Goal: Find specific page/section: Locate a particular part of the current website

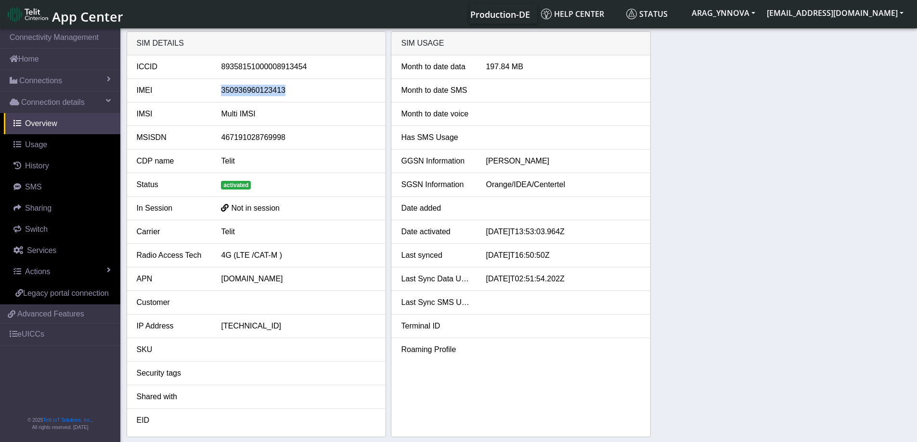
click at [258, 92] on div "350936960123413" at bounding box center [298, 91] width 169 height 12
click at [48, 144] on link "Usage" at bounding box center [62, 144] width 116 height 21
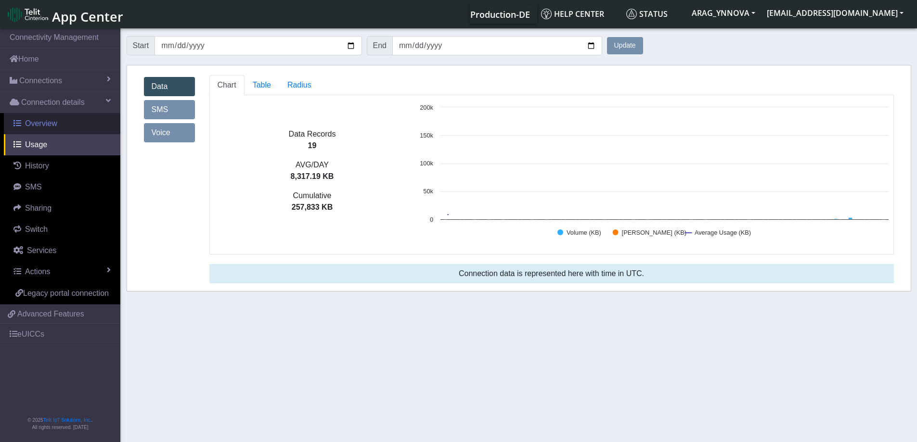
click at [45, 130] on link "Overview" at bounding box center [62, 123] width 116 height 21
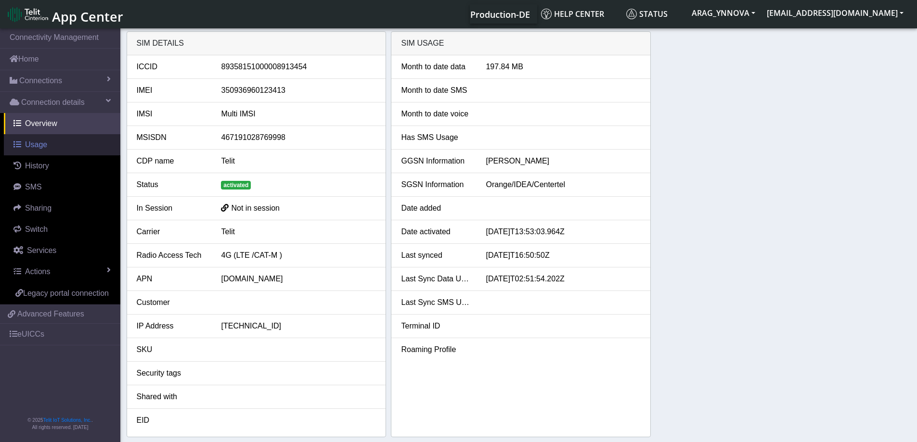
click at [40, 151] on link "Usage" at bounding box center [62, 144] width 116 height 21
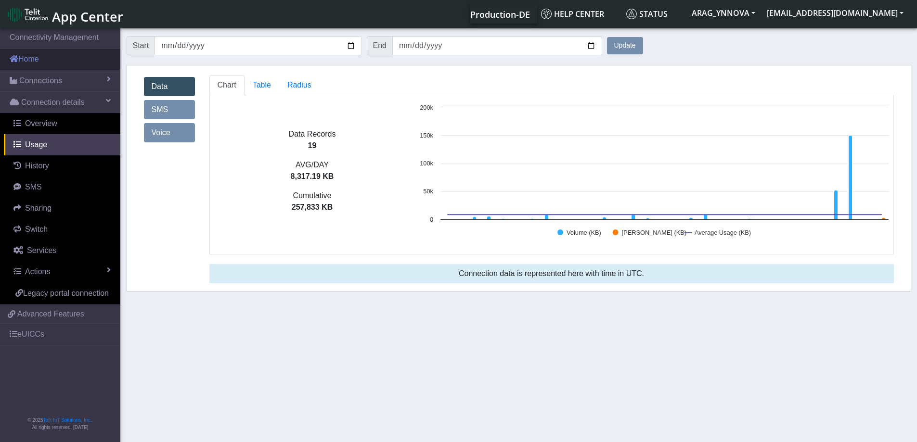
click at [57, 61] on link "Home" at bounding box center [60, 59] width 120 height 21
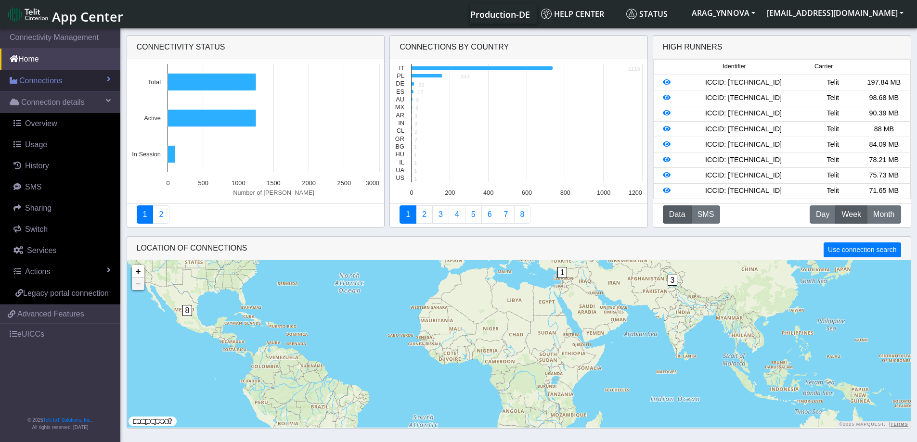
click at [59, 74] on link "Connections" at bounding box center [60, 80] width 120 height 21
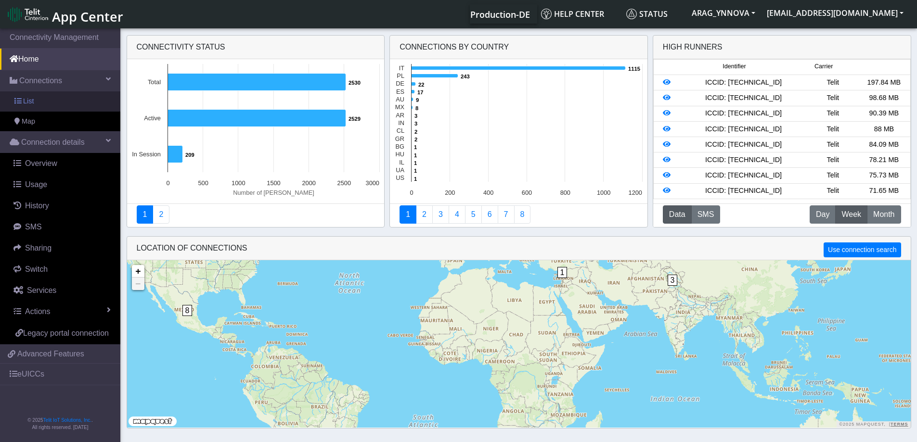
click at [66, 105] on link "List" at bounding box center [60, 101] width 120 height 20
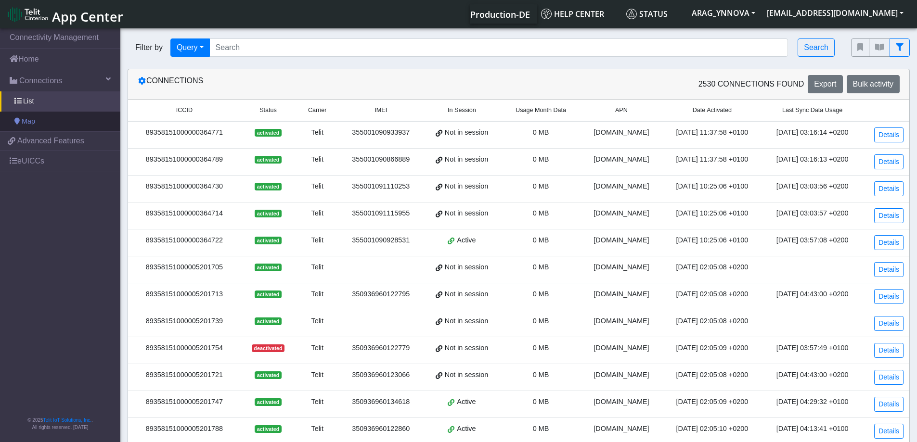
click at [62, 126] on link "Map" at bounding box center [60, 122] width 120 height 20
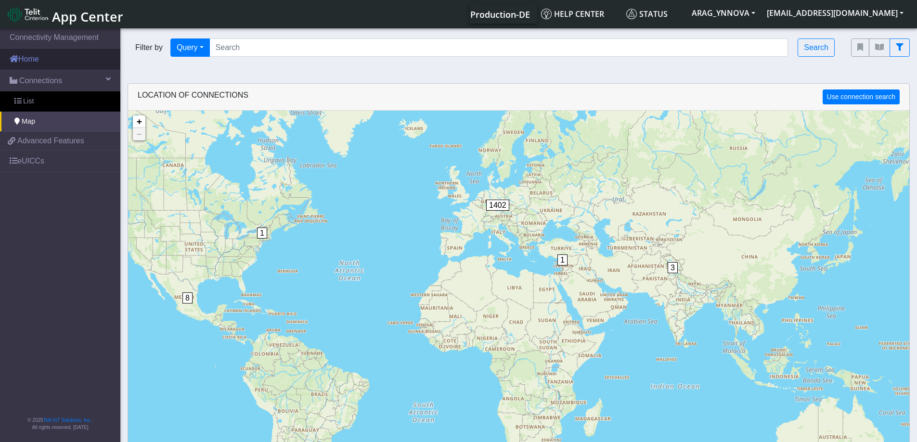
click at [46, 62] on link "Home" at bounding box center [60, 59] width 120 height 21
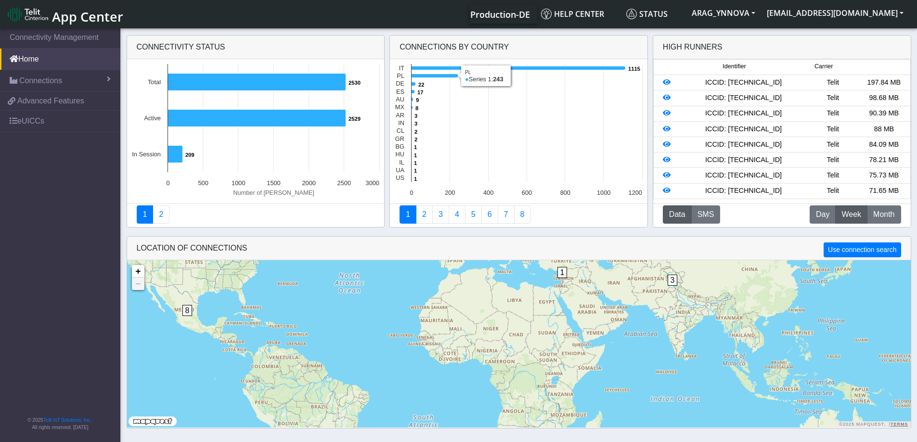
click at [810, 79] on div "Telit" at bounding box center [832, 82] width 51 height 11
click at [665, 84] on icon at bounding box center [667, 82] width 8 height 7
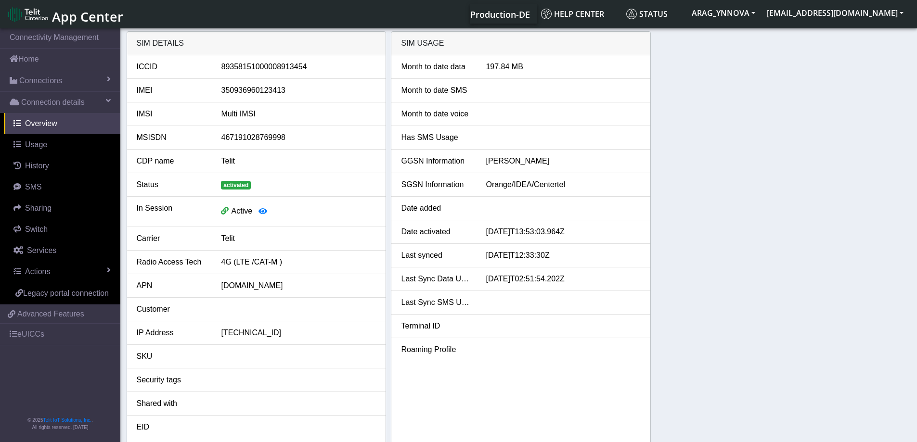
click at [257, 89] on div "350936960123413" at bounding box center [298, 91] width 169 height 12
copy div "350936960123413"
click at [257, 210] on button "button" at bounding box center [262, 212] width 21 height 18
click at [266, 211] on icon "button" at bounding box center [262, 211] width 9 height 8
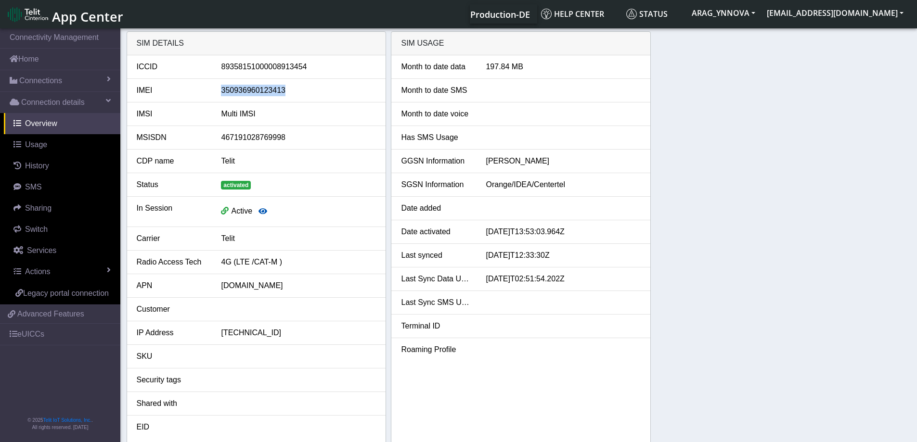
scroll to position [3, 0]
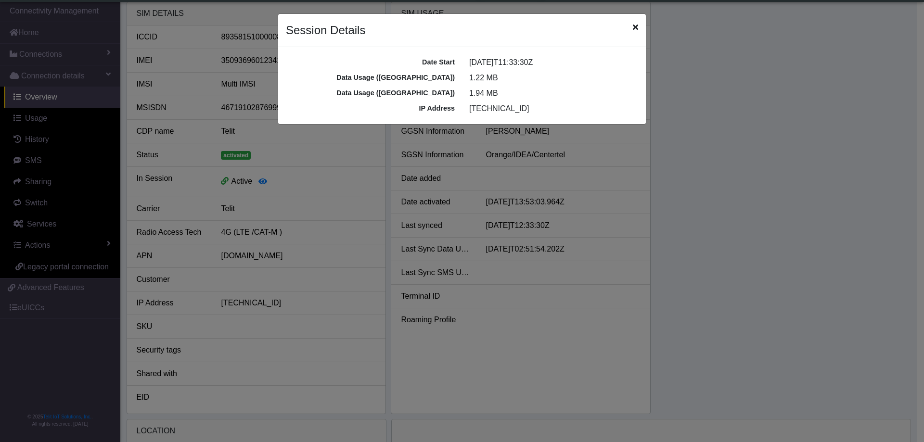
click at [639, 25] on div "Session Details" at bounding box center [462, 30] width 368 height 33
click at [638, 26] on div "Session Details" at bounding box center [462, 30] width 368 height 33
click at [636, 26] on icon "Close" at bounding box center [635, 27] width 5 height 8
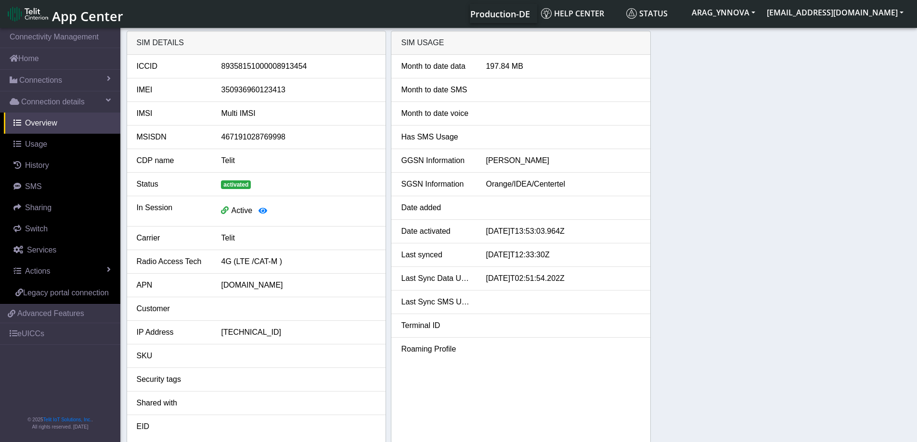
scroll to position [0, 0]
click at [52, 80] on span "Connections" at bounding box center [40, 81] width 43 height 12
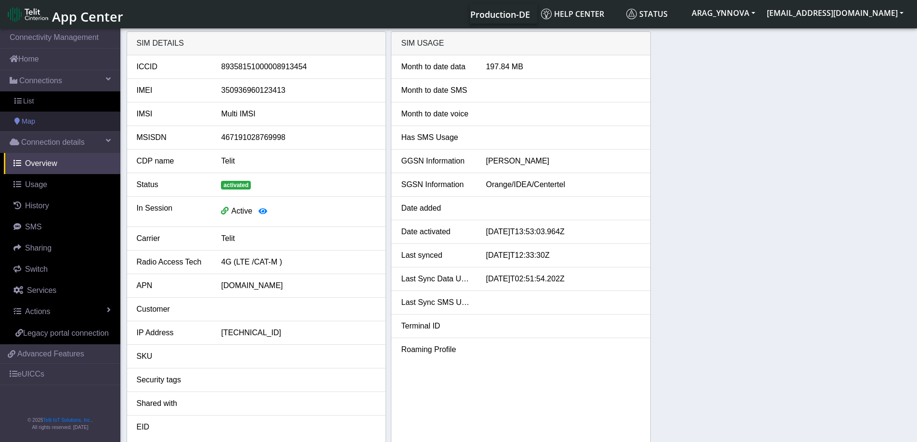
click at [57, 118] on link "Map" at bounding box center [60, 122] width 120 height 20
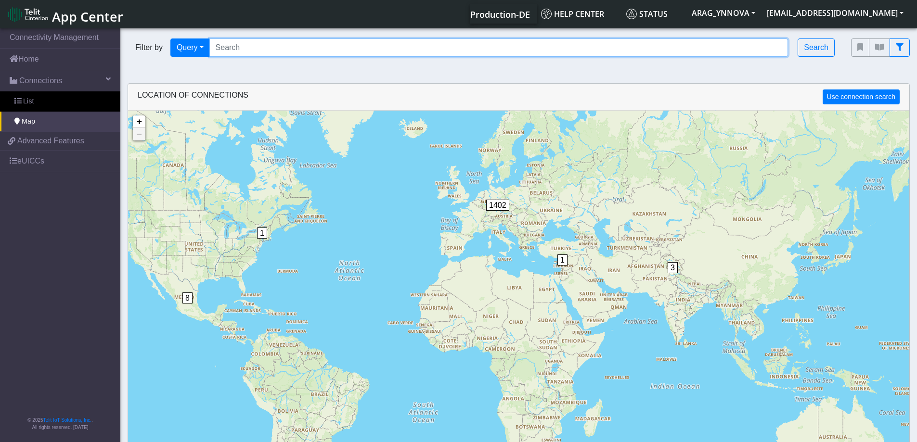
click at [270, 46] on input "Search..." at bounding box center [498, 48] width 579 height 18
paste input "DCA-AG1-4365724F-BDE7-4149-85B6-2EABE9AD485B"
drag, startPoint x: 406, startPoint y: 41, endPoint x: 175, endPoint y: 4, distance: 234.0
click at [175, 26] on body "App Center Production-DE Help center Status ARAG_YNNOVA [PERSON_NAME][EMAIL_ADD…" at bounding box center [458, 235] width 917 height 419
paste input "350936960123413"
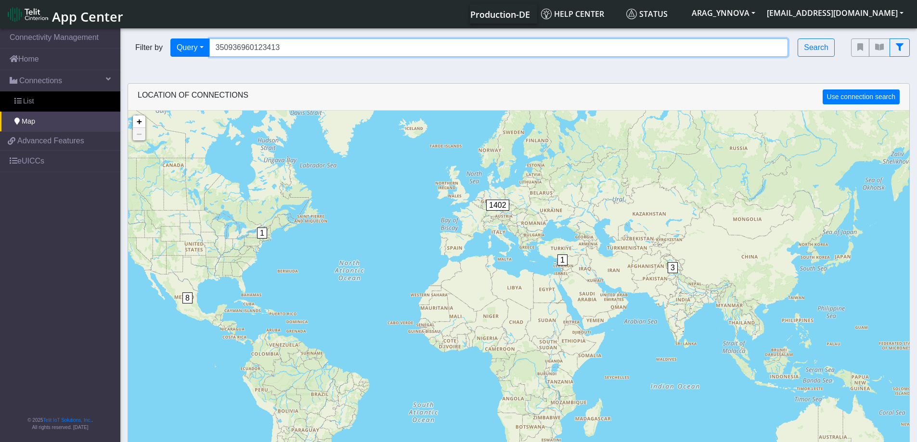
type input "350936960123413"
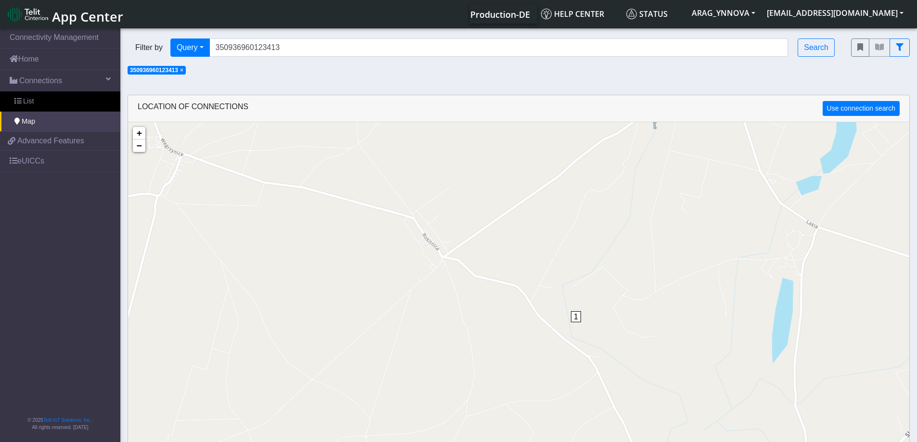
click at [578, 317] on span "1" at bounding box center [576, 316] width 10 height 11
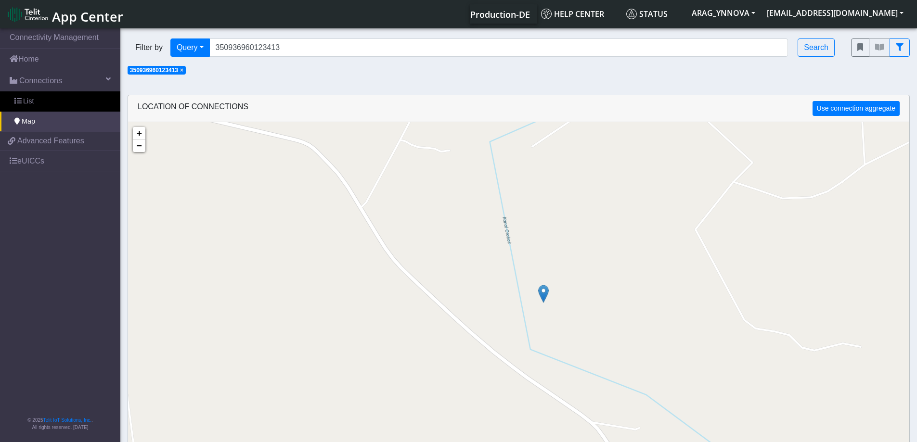
click at [548, 293] on img at bounding box center [543, 294] width 11 height 18
drag, startPoint x: 599, startPoint y: 156, endPoint x: 603, endPoint y: 250, distance: 93.4
click at [603, 250] on div "+ − ©2025 MapQuest, | Terms" at bounding box center [518, 343] width 781 height 442
